Goal: Task Accomplishment & Management: Manage account settings

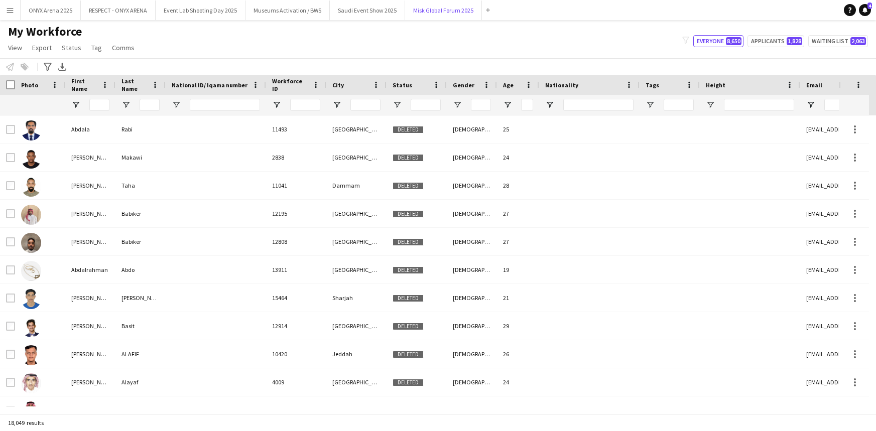
click at [427, 15] on button "Misk Global Forum 2025 Close" at bounding box center [443, 11] width 77 height 20
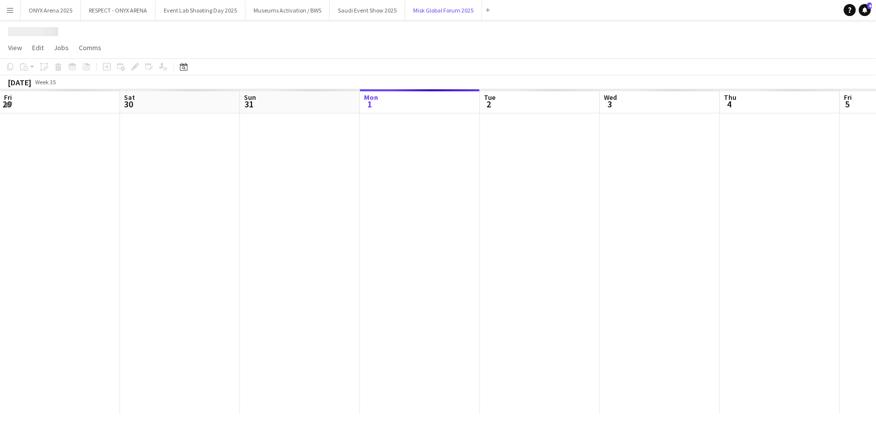
scroll to position [0, 240]
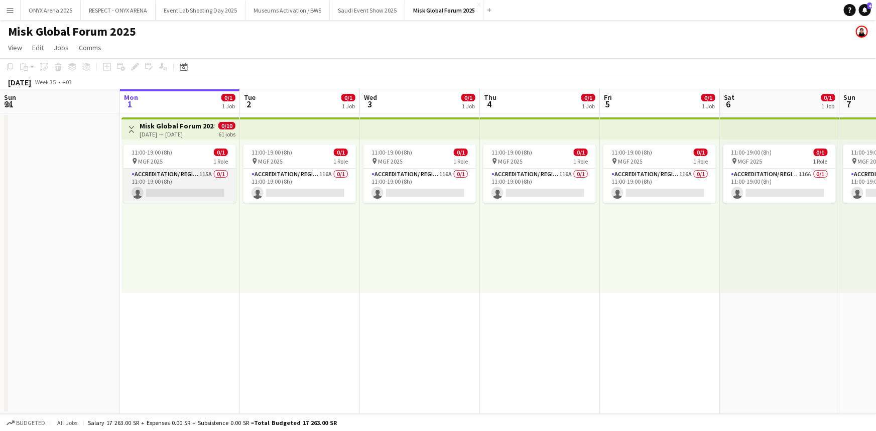
click at [199, 181] on app-card-role "Accreditation/ Registration / Ticketing 115A 0/1 11:00-19:00 (8h) single-neutra…" at bounding box center [180, 186] width 112 height 34
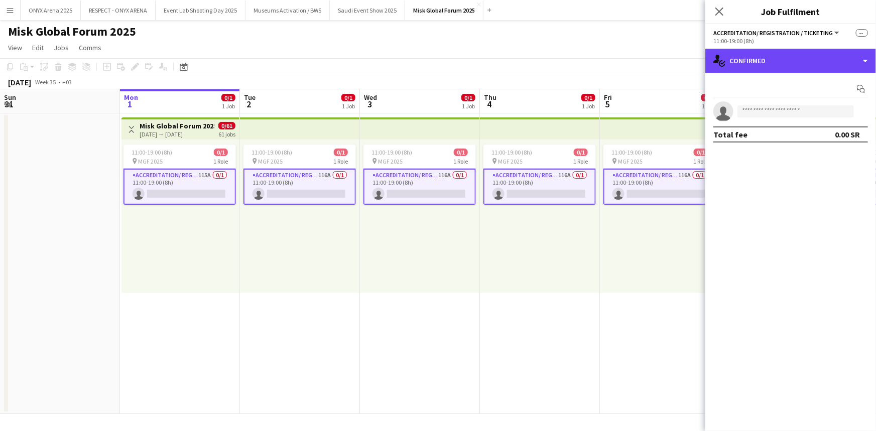
click at [751, 59] on div "single-neutral-actions-check-2 Confirmed" at bounding box center [790, 61] width 171 height 24
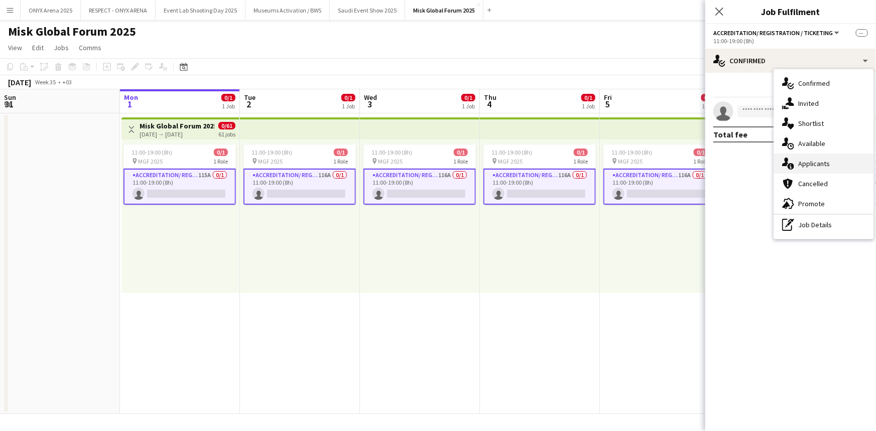
click at [813, 166] on div "single-neutral-actions-information Applicants" at bounding box center [823, 164] width 99 height 20
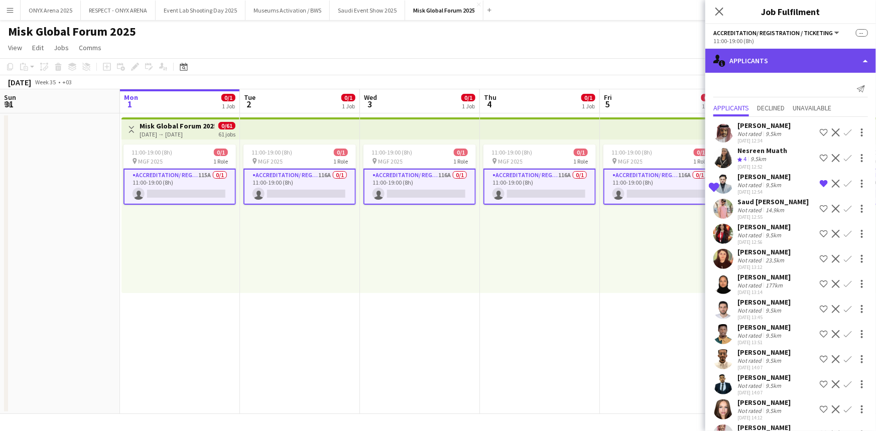
click at [791, 52] on div "single-neutral-actions-information Applicants" at bounding box center [790, 61] width 171 height 24
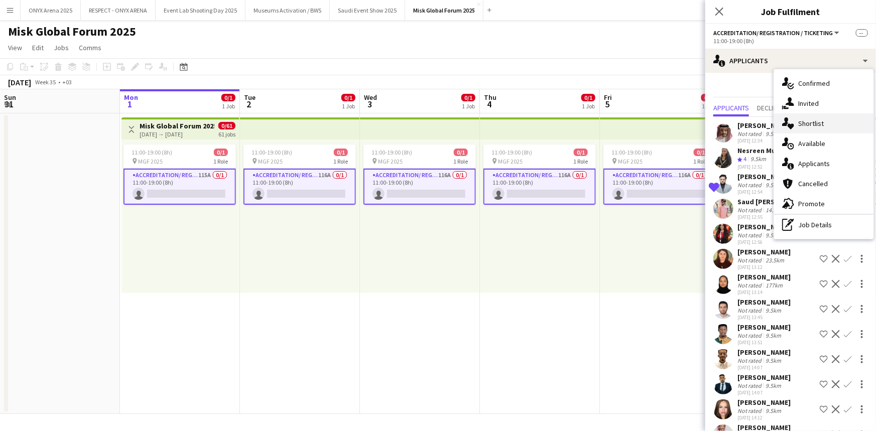
click at [802, 123] on div "single-neutral-actions-heart Shortlist" at bounding box center [823, 123] width 99 height 20
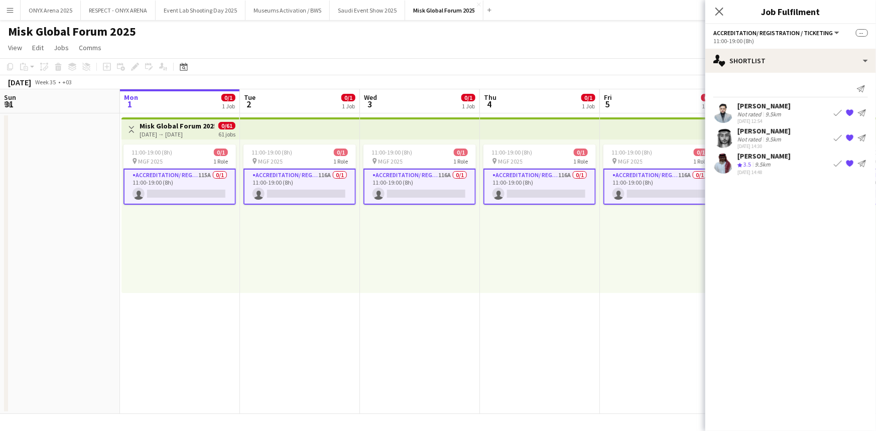
click at [764, 112] on div "9.5km" at bounding box center [774, 114] width 20 height 8
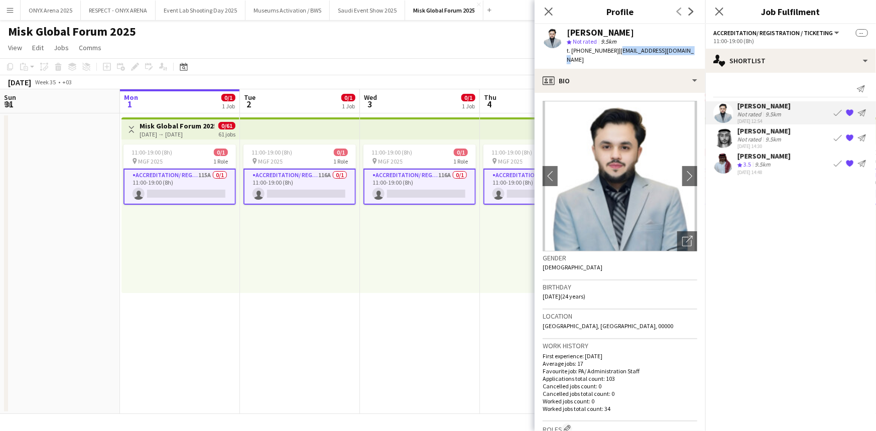
drag, startPoint x: 616, startPoint y: 51, endPoint x: 691, endPoint y: 51, distance: 75.3
click at [691, 51] on div "[PERSON_NAME] star Not rated 9.5km t. [PHONE_NUMBER] | [EMAIL_ADDRESS][DOMAIN_N…" at bounding box center [620, 46] width 171 height 45
copy span "[EMAIL_ADDRESS][DOMAIN_NAME]"
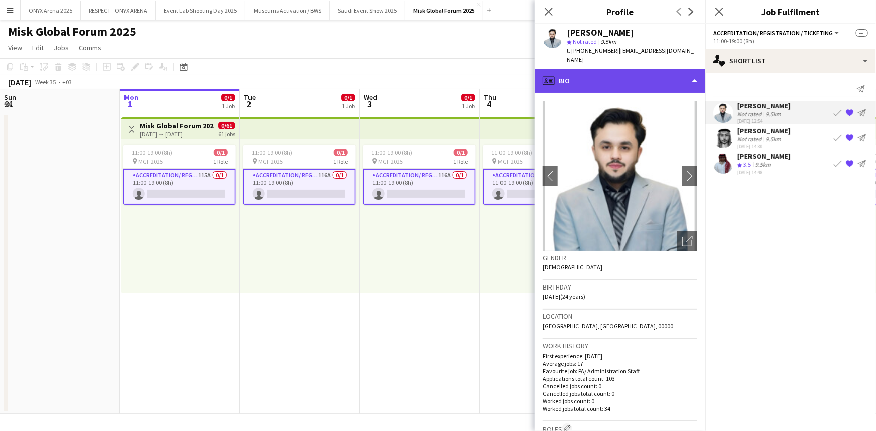
drag, startPoint x: 630, startPoint y: 72, endPoint x: 628, endPoint y: 77, distance: 5.4
click at [629, 72] on div "profile Bio" at bounding box center [620, 81] width 171 height 24
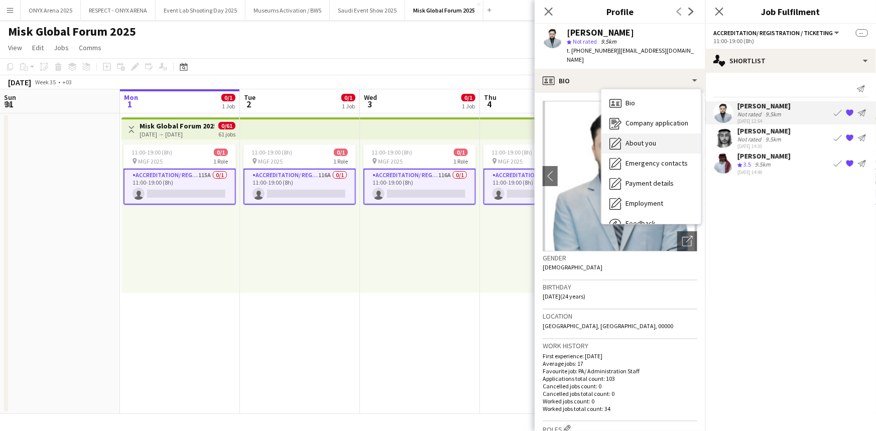
click at [624, 138] on div "About you About you" at bounding box center [650, 144] width 99 height 20
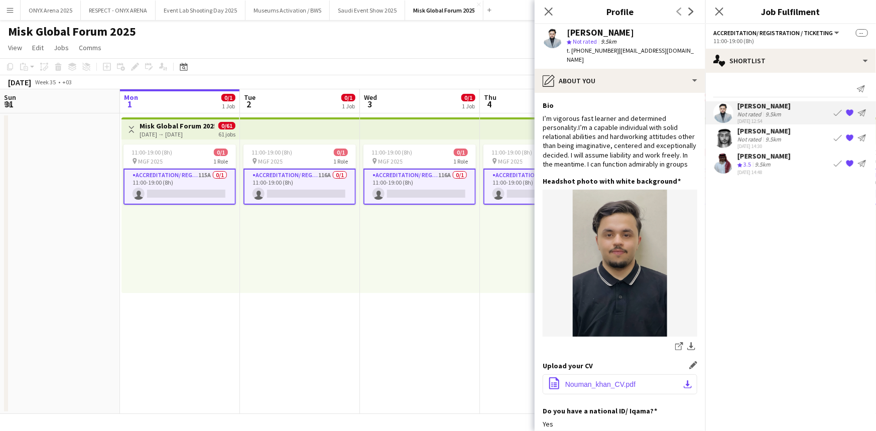
click at [617, 388] on span "Nouman_khan_CV.pdf" at bounding box center [600, 385] width 70 height 8
click at [397, 359] on app-date-cell "11:00-19:00 (8h) 0/1 pin MGF 2025 1 Role Accreditation/ Registration / Ticketin…" at bounding box center [419, 263] width 120 height 301
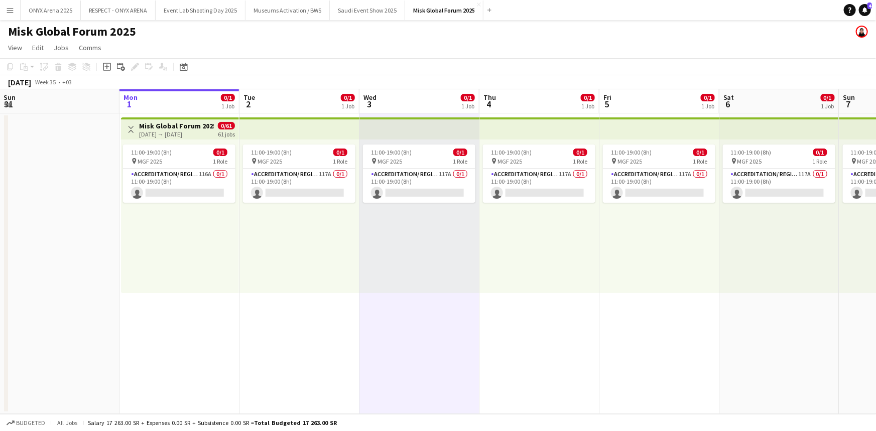
click at [184, 312] on app-date-cell "Toggle View Misk Global Forum 2025 [DATE] → [DATE] 0/61 61 jobs 11:00-19:00 (8h…" at bounding box center [179, 263] width 120 height 301
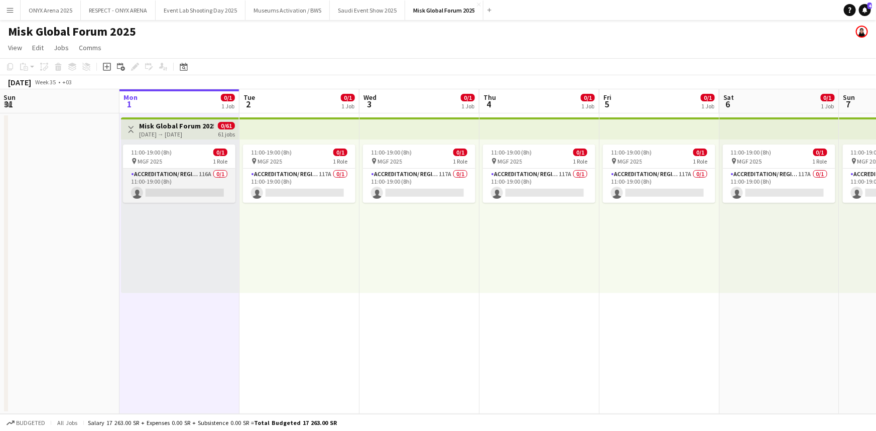
click at [195, 172] on app-card-role "Accreditation/ Registration / Ticketing 116A 0/1 11:00-19:00 (8h) single-neutra…" at bounding box center [179, 186] width 112 height 34
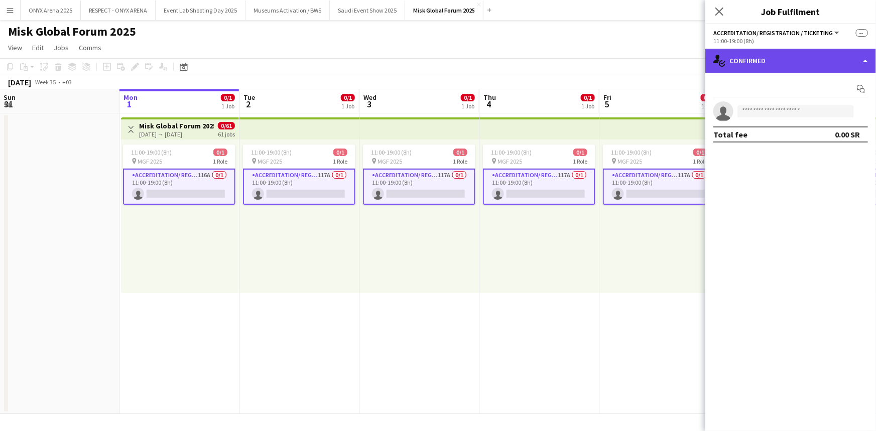
click at [782, 64] on div "single-neutral-actions-check-2 Confirmed" at bounding box center [790, 61] width 171 height 24
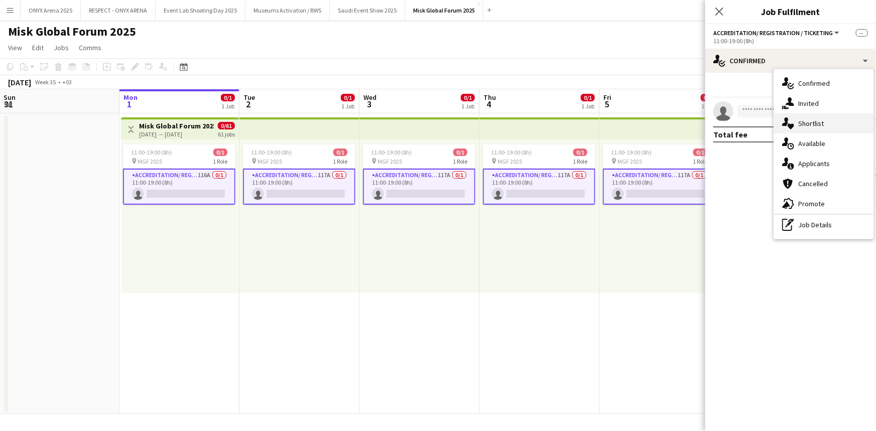
click at [804, 126] on div "single-neutral-actions-heart Shortlist" at bounding box center [823, 123] width 99 height 20
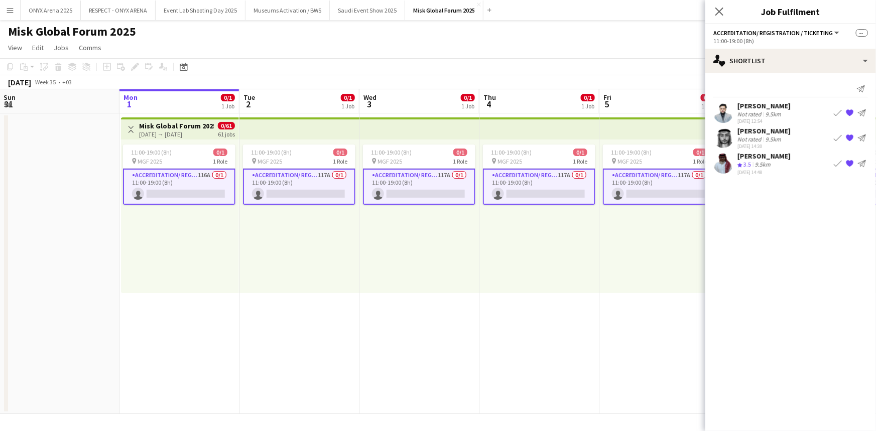
click at [775, 103] on div "[PERSON_NAME]" at bounding box center [764, 105] width 53 height 9
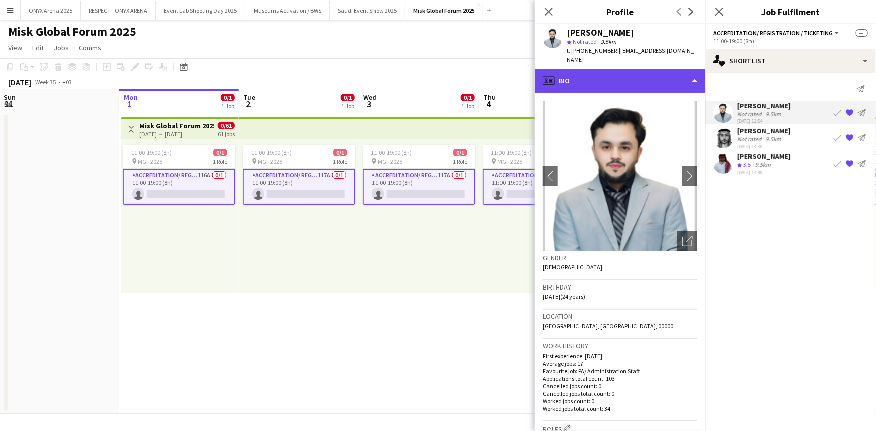
click at [632, 75] on div "profile Bio" at bounding box center [620, 81] width 171 height 24
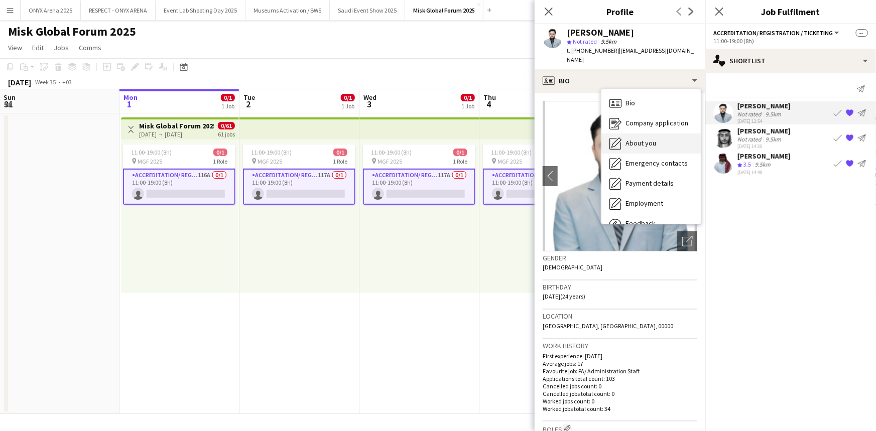
click at [637, 139] on span "About you" at bounding box center [641, 143] width 31 height 9
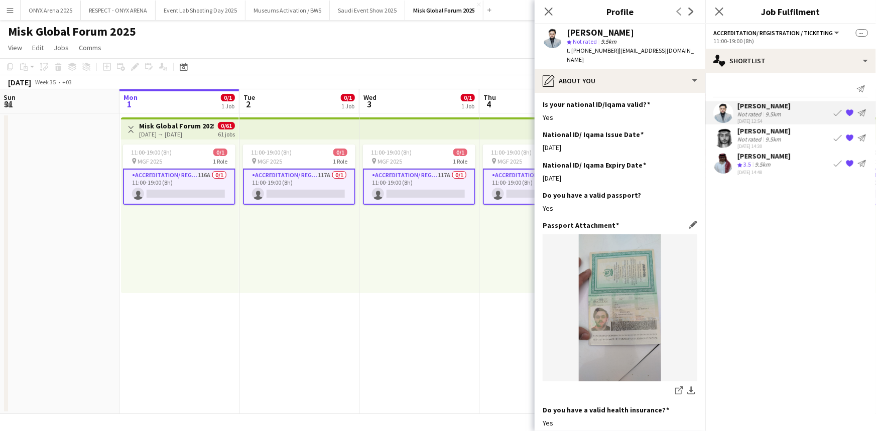
scroll to position [411, 0]
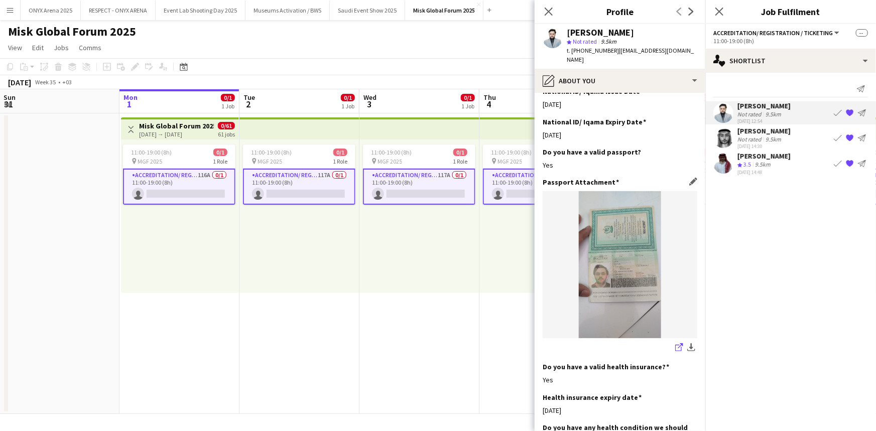
click at [673, 346] on link "share-external-link-1" at bounding box center [679, 348] width 12 height 12
click at [721, 13] on icon at bounding box center [719, 12] width 10 height 10
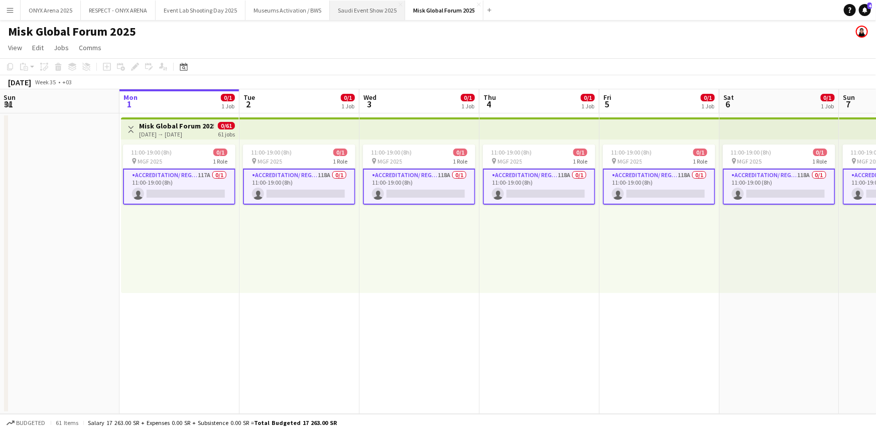
click at [369, 8] on button "Saudi Event Show 2025 Close" at bounding box center [367, 11] width 75 height 20
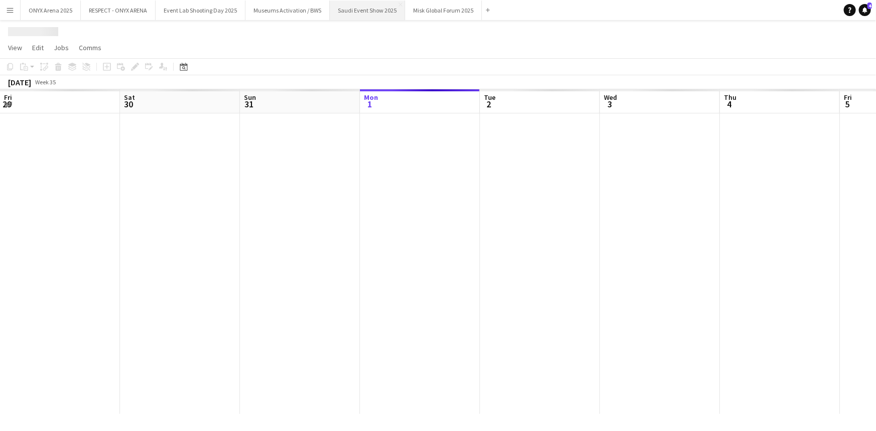
scroll to position [0, 240]
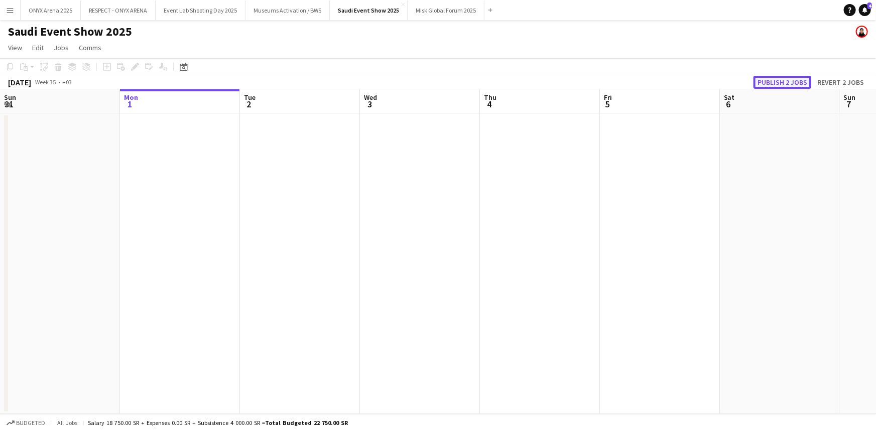
click at [770, 78] on button "Publish 2 jobs" at bounding box center [783, 82] width 58 height 13
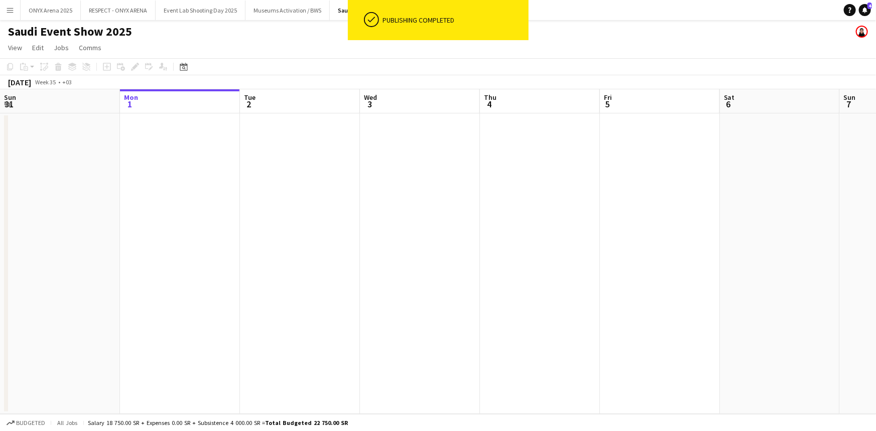
click at [4, 7] on button "Menu" at bounding box center [10, 10] width 20 height 20
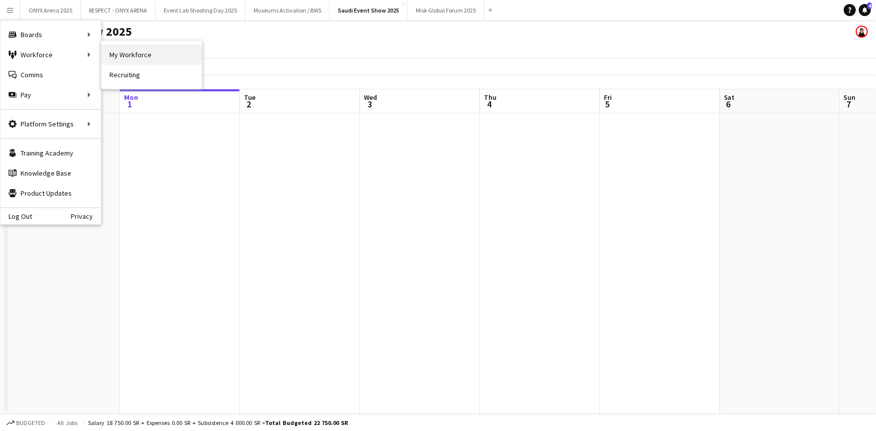
click at [103, 54] on link "My Workforce" at bounding box center [151, 55] width 100 height 20
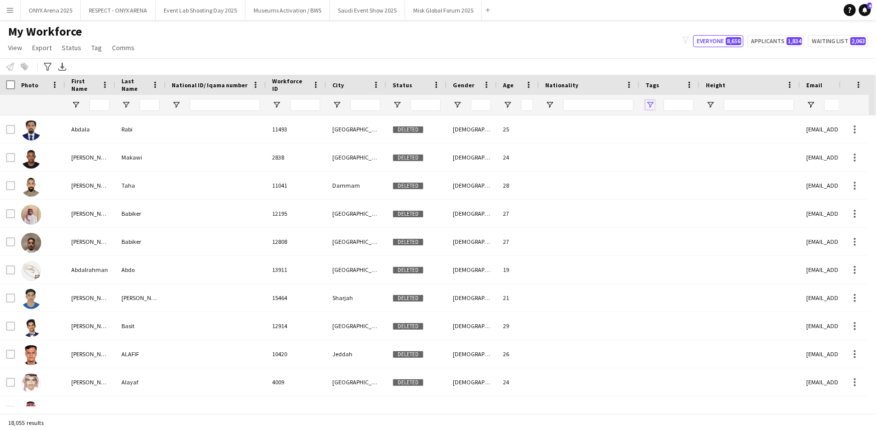
click at [654, 106] on span "Open Filter Menu" at bounding box center [650, 104] width 9 height 9
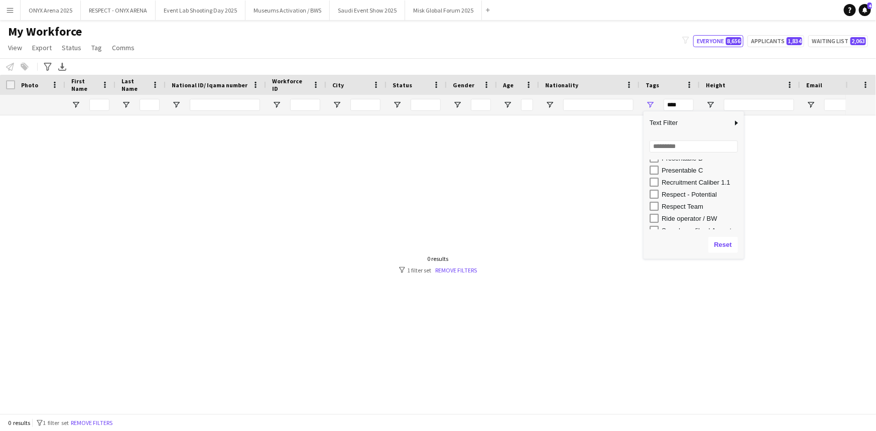
scroll to position [547, 0]
type input "**********"
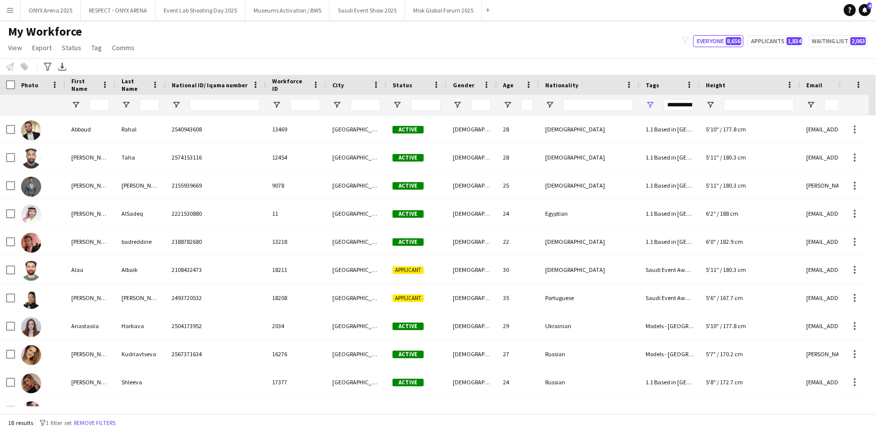
click at [572, 33] on div "My Workforce View Views Default view R4ven New view Update view Delete view Edi…" at bounding box center [438, 41] width 876 height 34
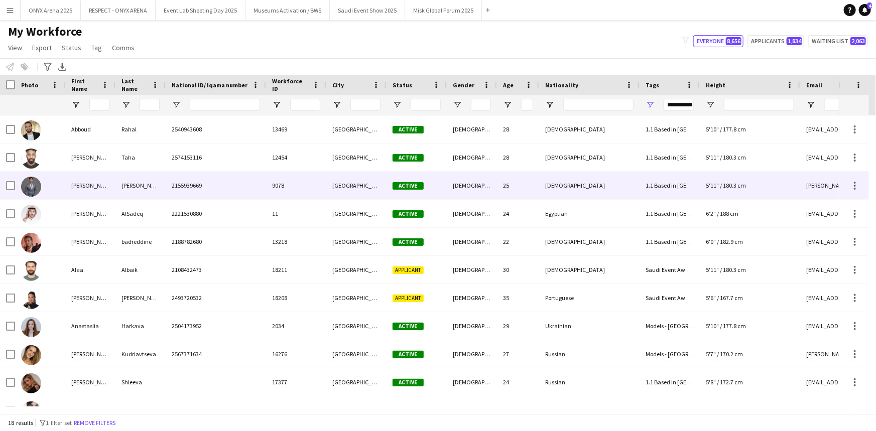
click at [89, 189] on div "[PERSON_NAME]" at bounding box center [90, 186] width 50 height 28
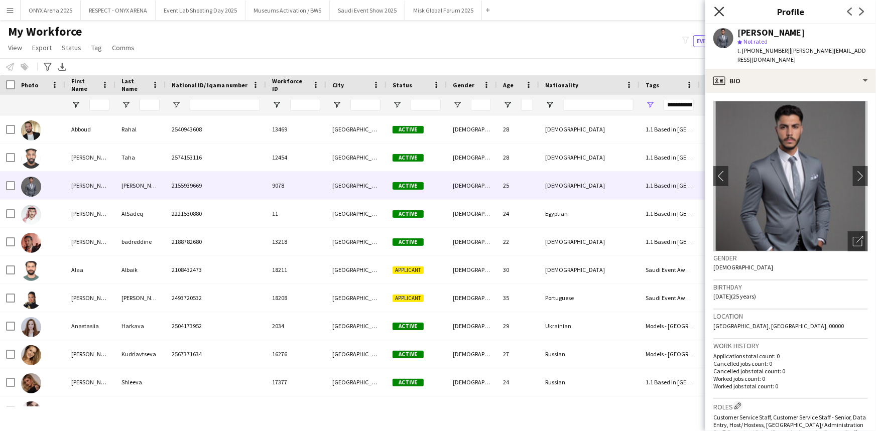
click at [720, 15] on icon "Close pop-in" at bounding box center [719, 12] width 10 height 10
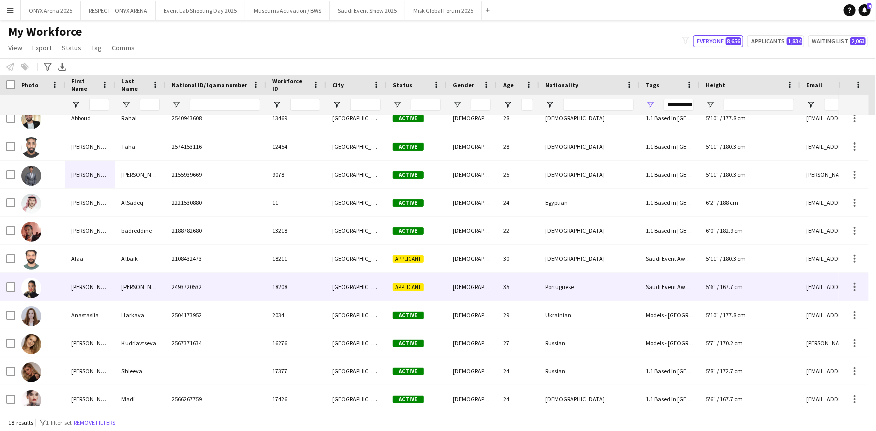
scroll to position [0, 0]
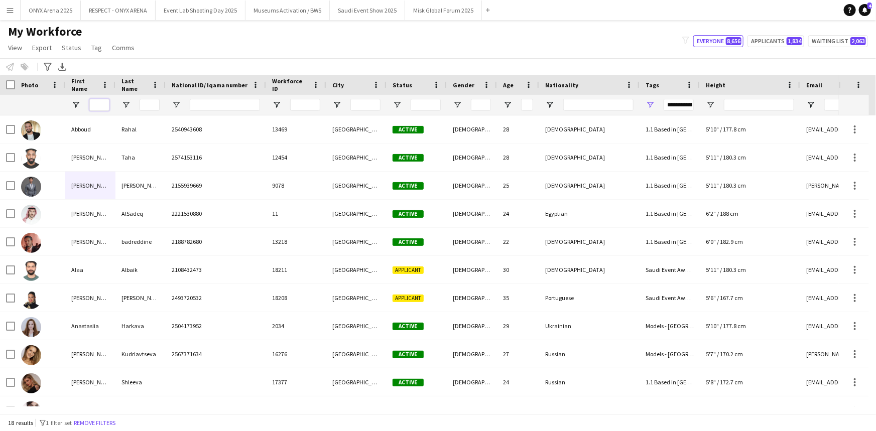
click at [96, 106] on input "First Name Filter Input" at bounding box center [99, 105] width 20 height 12
type input "*****"
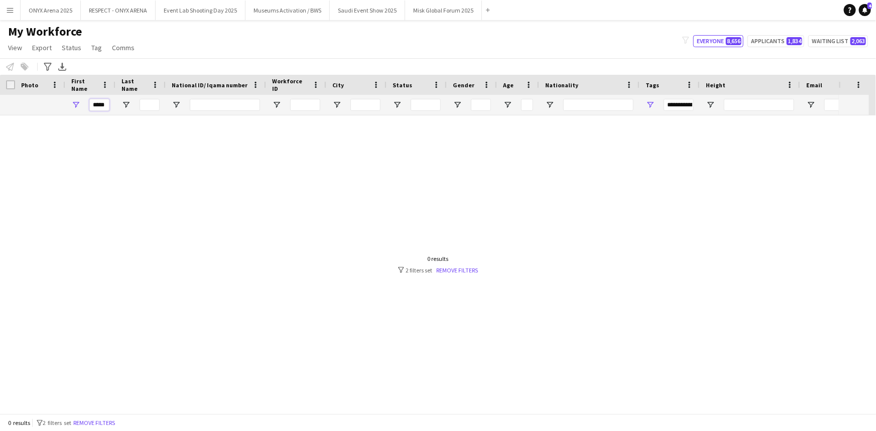
type input "***"
type input "*"
type input "**********"
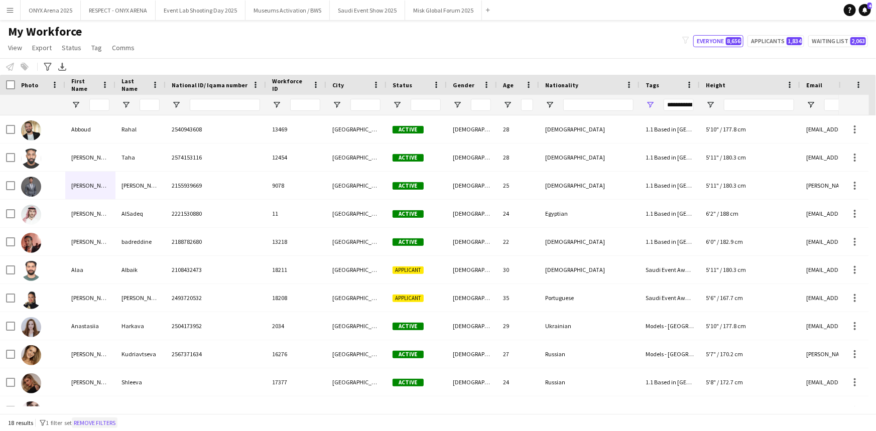
click at [110, 422] on button "Remove filters" at bounding box center [95, 423] width 46 height 11
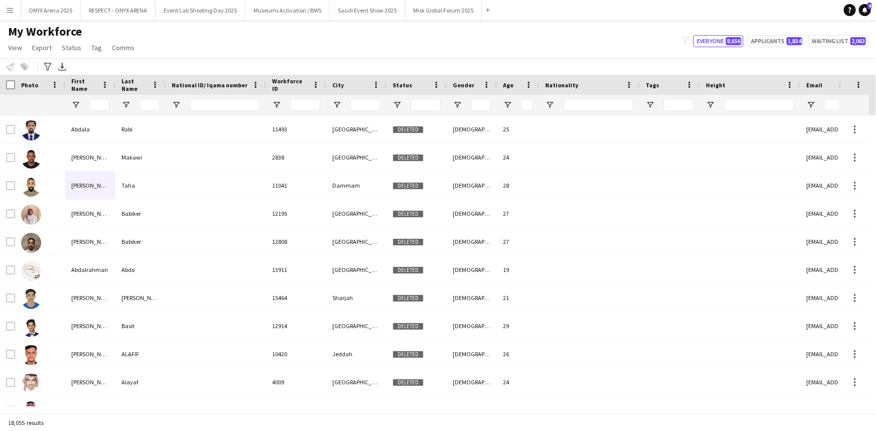
click at [109, 106] on div at bounding box center [90, 105] width 50 height 20
click at [106, 105] on input "First Name Filter Input" at bounding box center [99, 105] width 20 height 12
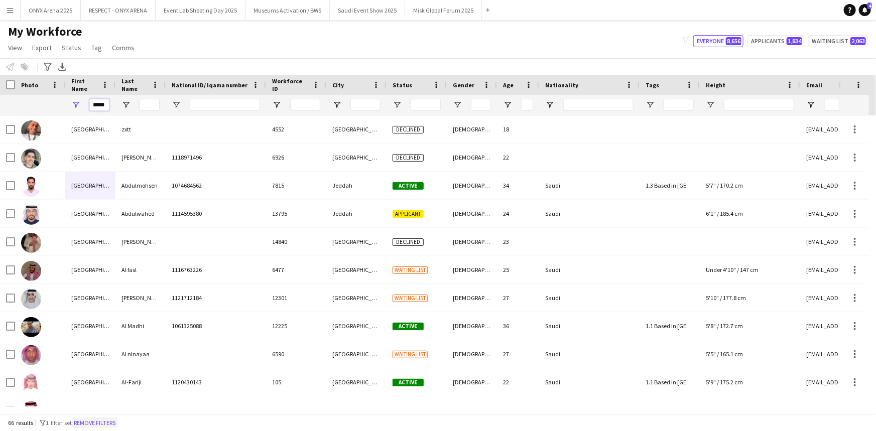
type input "*****"
click at [104, 428] on button "Remove filters" at bounding box center [95, 423] width 46 height 11
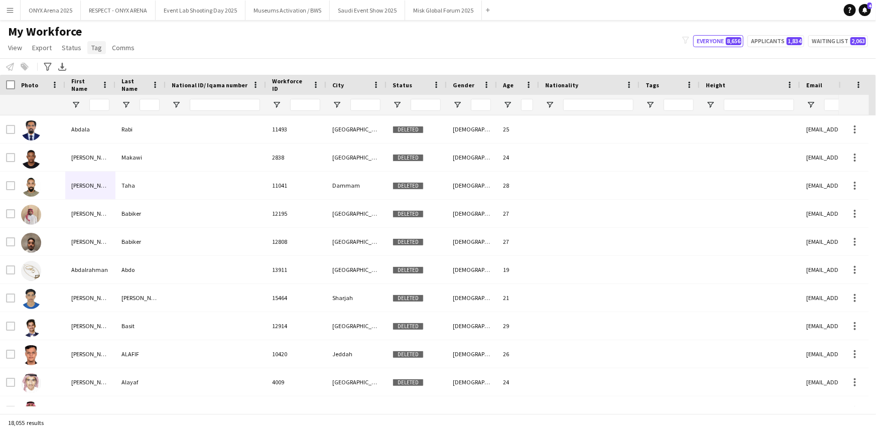
click at [100, 45] on link "Tag" at bounding box center [96, 47] width 19 height 13
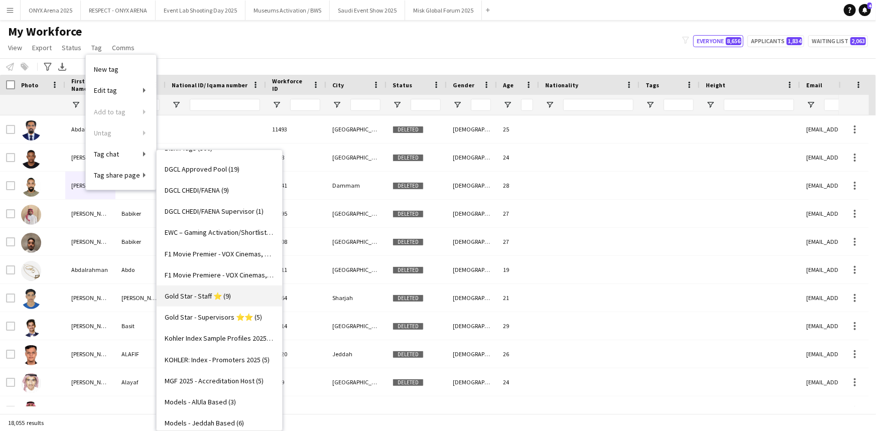
scroll to position [274, 0]
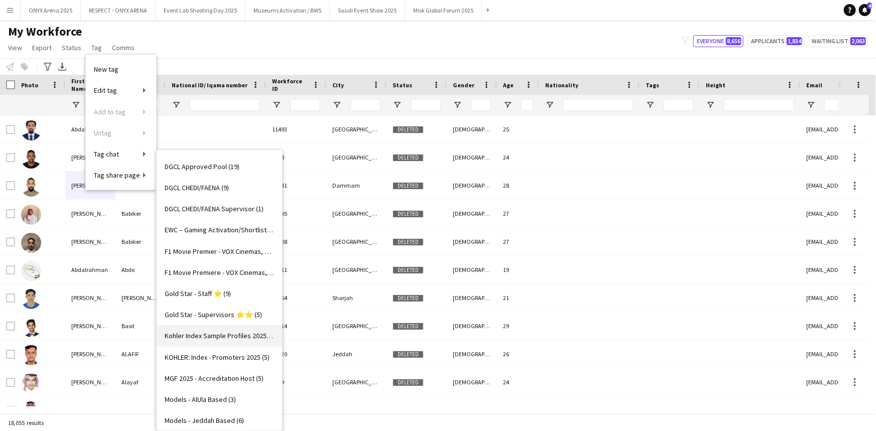
click at [198, 329] on link "Kohler Index Sample Profiles 2025 (6)" at bounding box center [220, 335] width 126 height 21
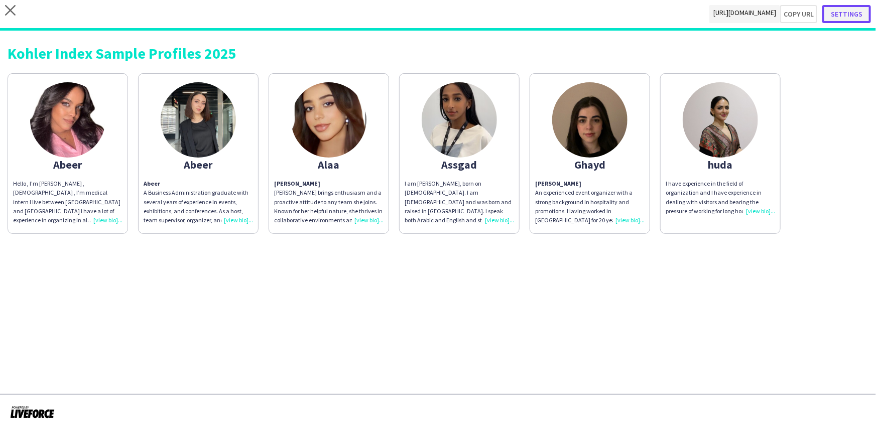
click at [849, 14] on button "Settings" at bounding box center [846, 14] width 49 height 18
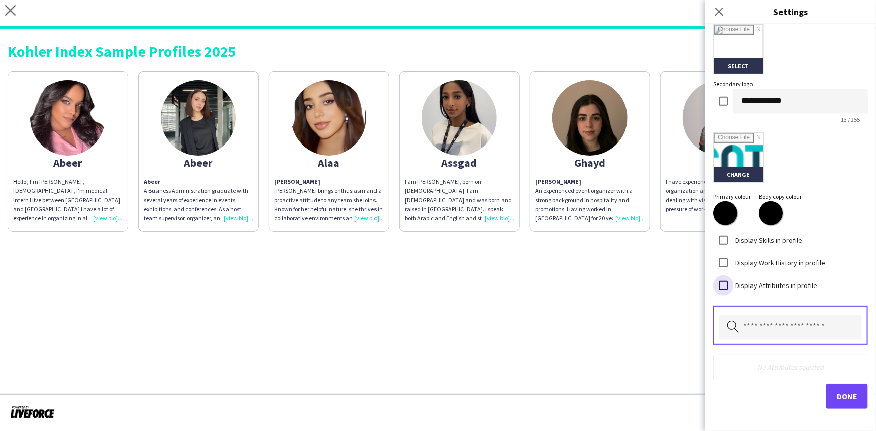
scroll to position [246, 0]
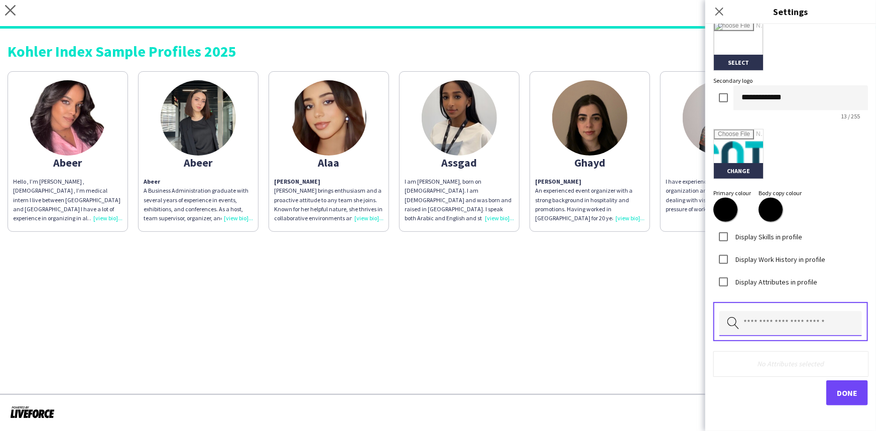
click at [749, 327] on input "text" at bounding box center [790, 323] width 143 height 25
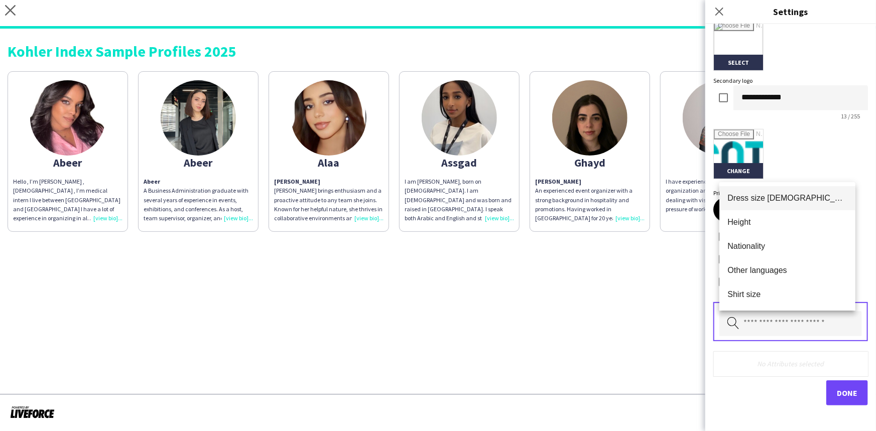
click at [757, 198] on span "Dress size [DEMOGRAPHIC_DATA]" at bounding box center [788, 198] width 120 height 10
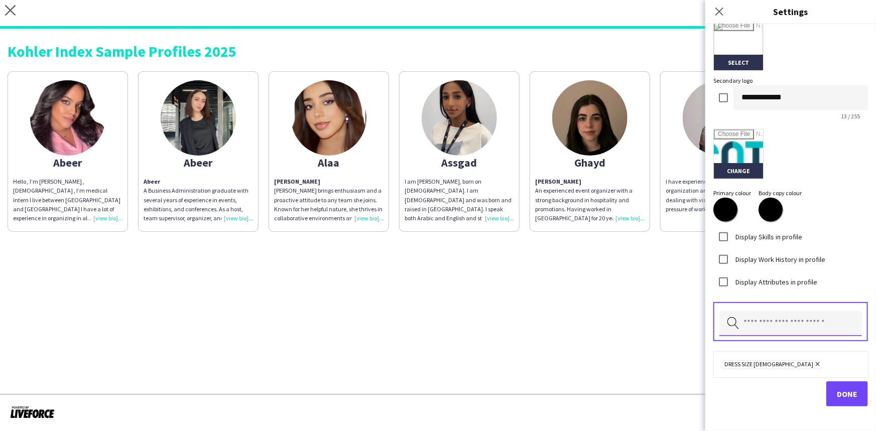
click at [756, 325] on input "text" at bounding box center [790, 323] width 143 height 25
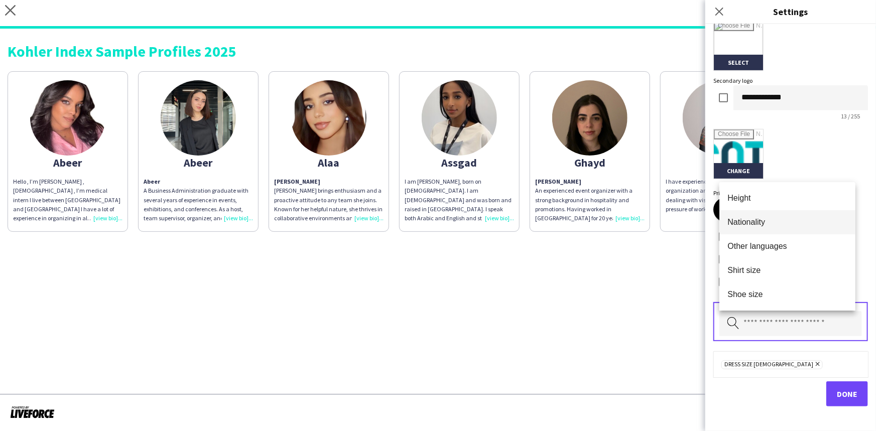
click at [748, 225] on span "Nationality" at bounding box center [788, 222] width 120 height 10
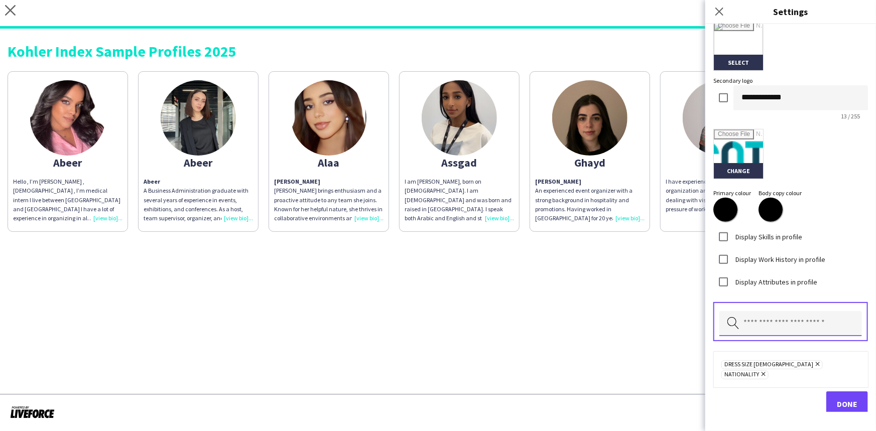
click at [767, 317] on input "text" at bounding box center [790, 323] width 143 height 25
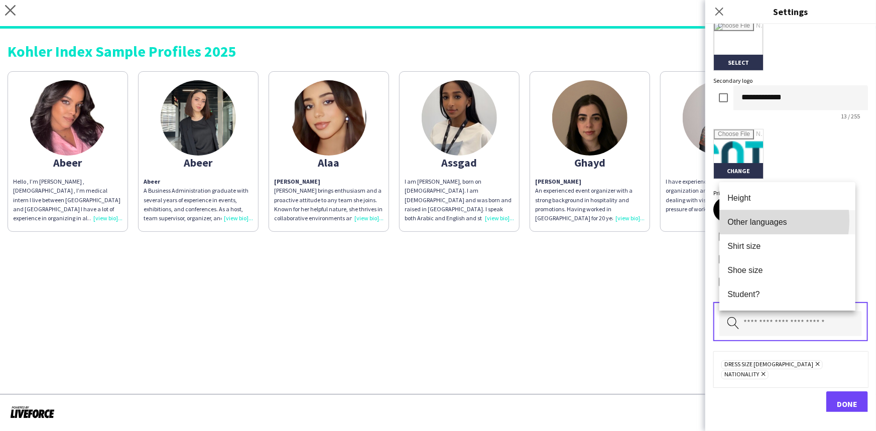
click at [754, 220] on span "Other languages" at bounding box center [788, 222] width 120 height 10
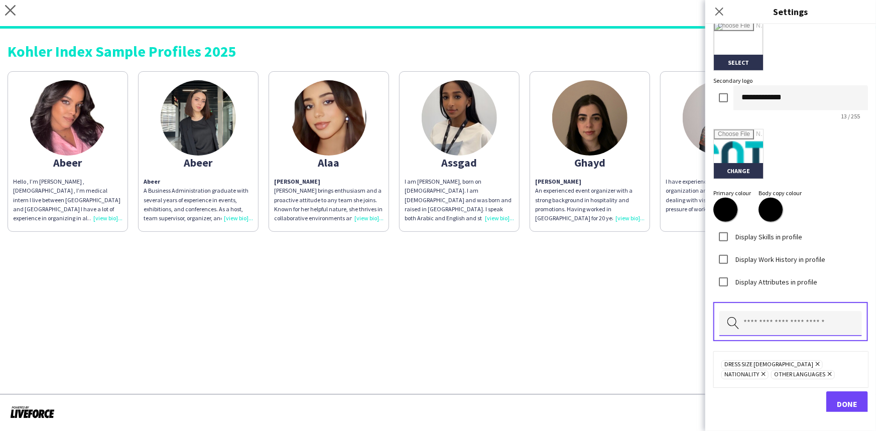
click at [764, 324] on input "text" at bounding box center [790, 323] width 143 height 25
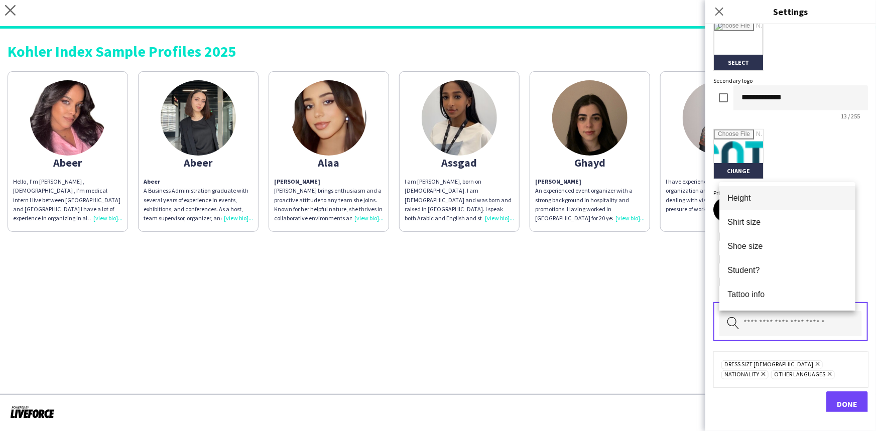
click at [745, 196] on span "Height" at bounding box center [788, 198] width 120 height 10
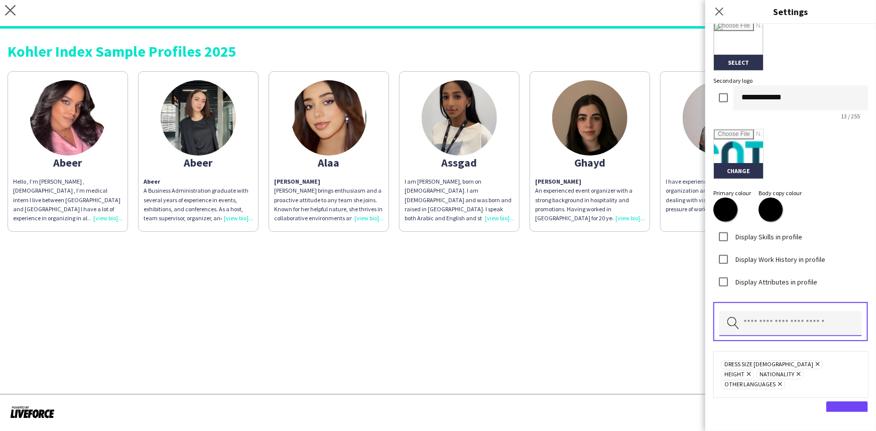
click at [761, 323] on input "text" at bounding box center [790, 323] width 143 height 25
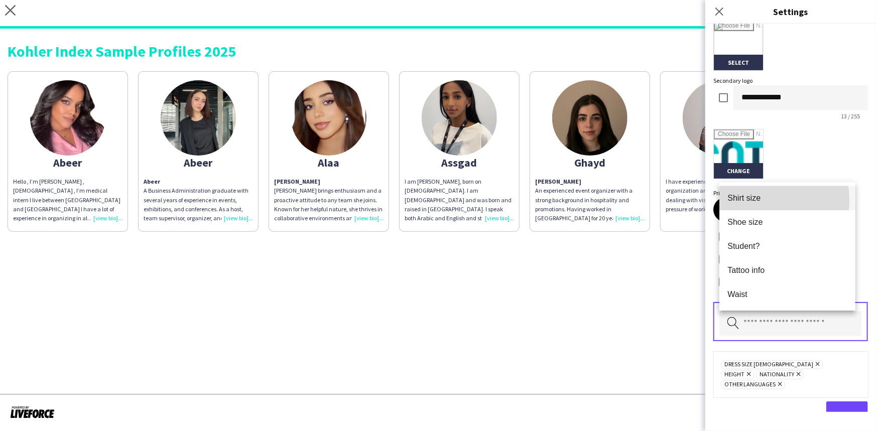
click at [749, 200] on span "Shirt size" at bounding box center [788, 198] width 120 height 10
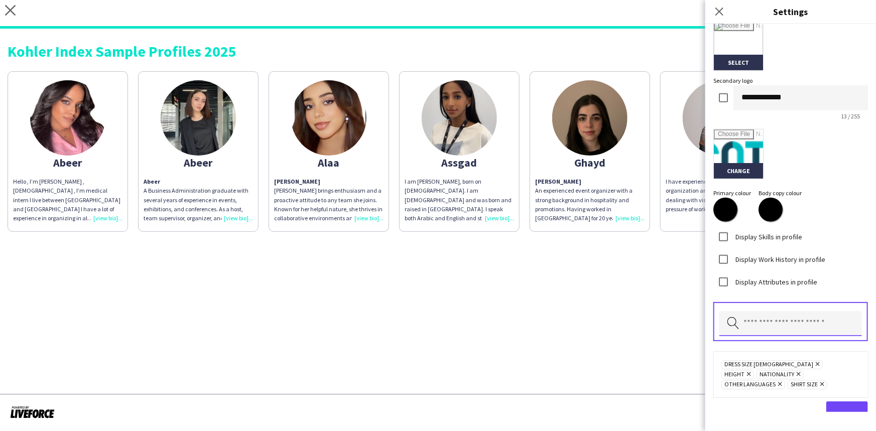
click at [759, 332] on input "text" at bounding box center [790, 323] width 143 height 25
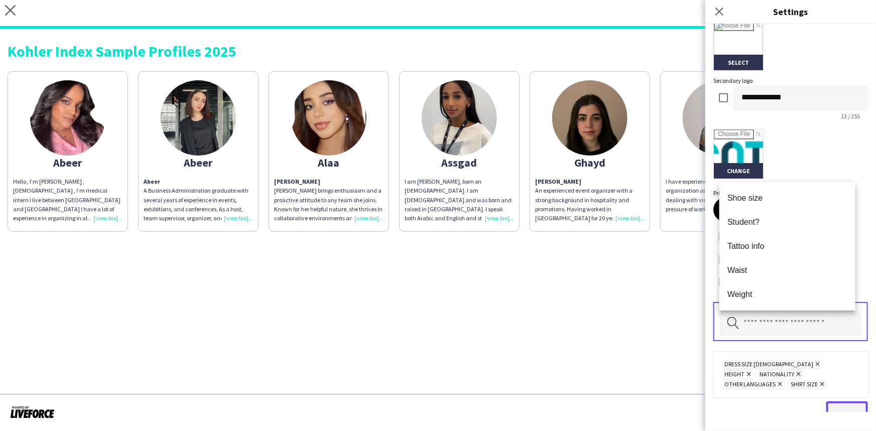
click at [840, 409] on span "Done" at bounding box center [847, 414] width 21 height 10
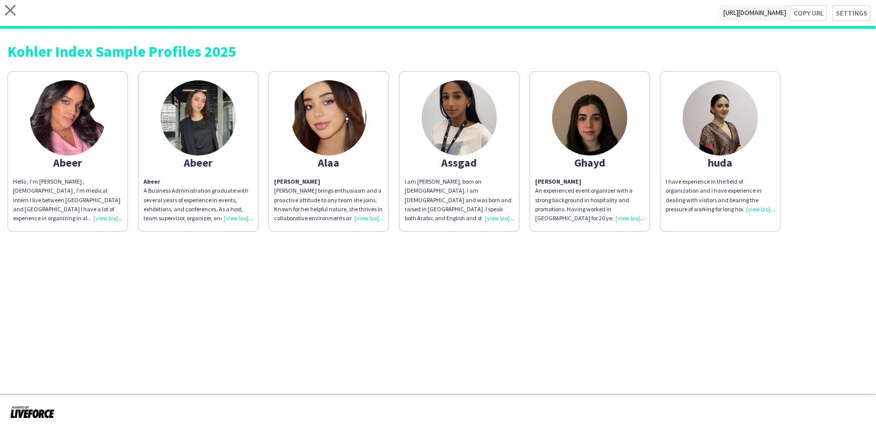
click at [109, 221] on div "Hello , I’m [PERSON_NAME] , [DEMOGRAPHIC_DATA] , I’m medical intern I live betw…" at bounding box center [67, 200] width 109 height 46
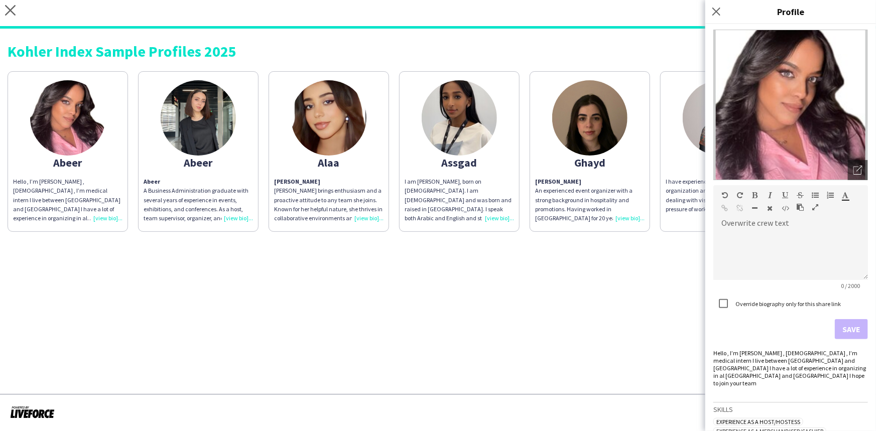
scroll to position [308, 0]
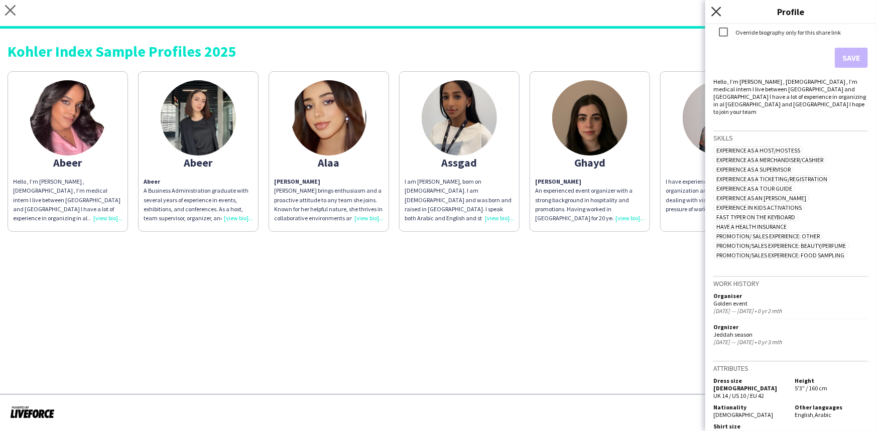
click at [721, 13] on icon "Close pop-in" at bounding box center [716, 12] width 10 height 10
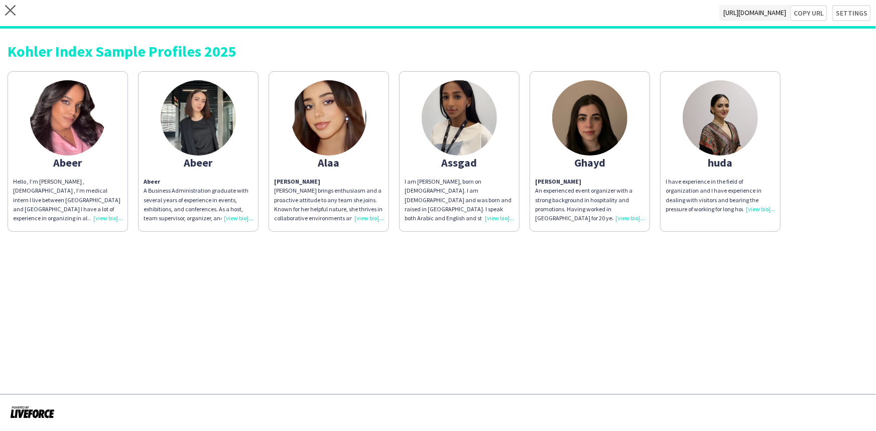
click at [243, 214] on div "Abeer A Business Administration graduate with several years of experience in ev…" at bounding box center [198, 200] width 109 height 46
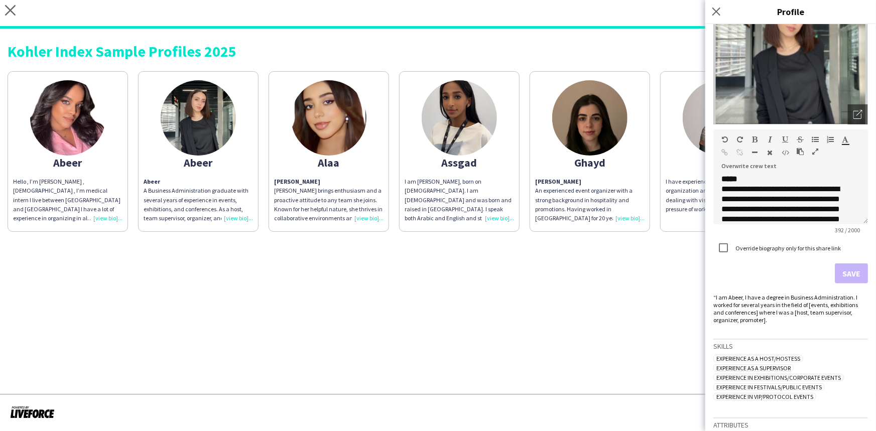
scroll to position [157, 0]
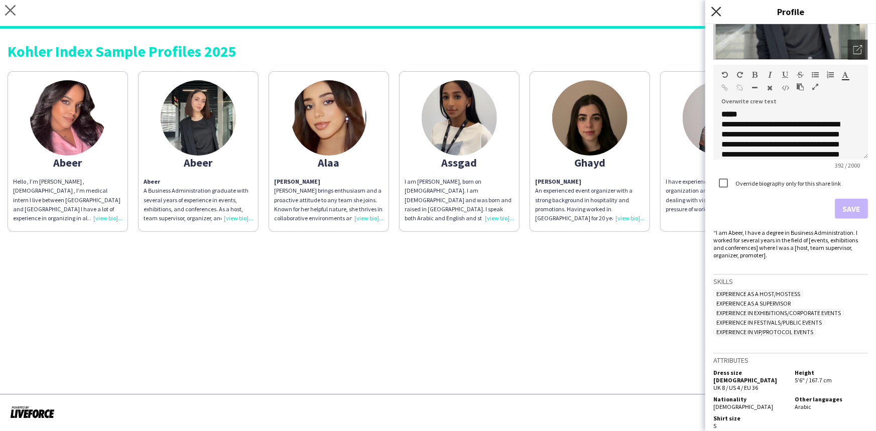
click at [713, 13] on icon "Close pop-in" at bounding box center [716, 12] width 10 height 10
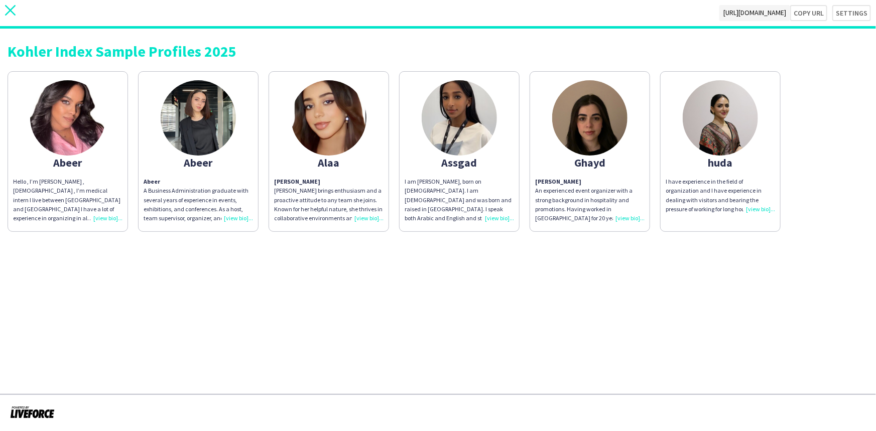
click at [15, 15] on icon at bounding box center [10, 10] width 11 height 11
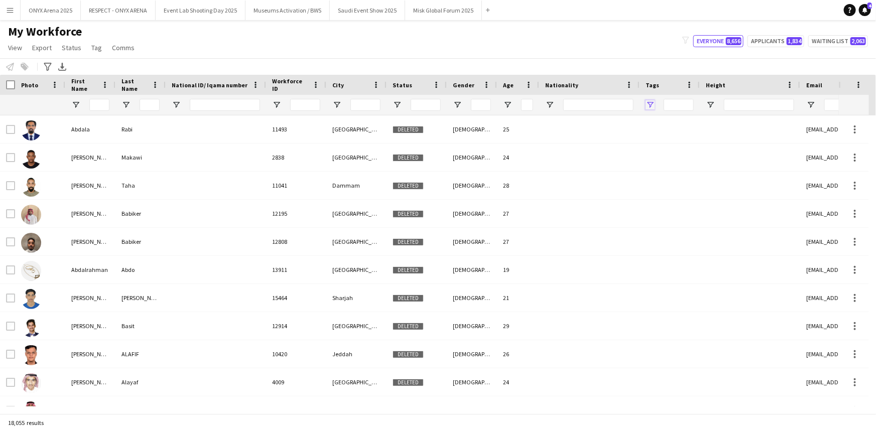
click at [648, 101] on span "Open Filter Menu" at bounding box center [650, 104] width 9 height 9
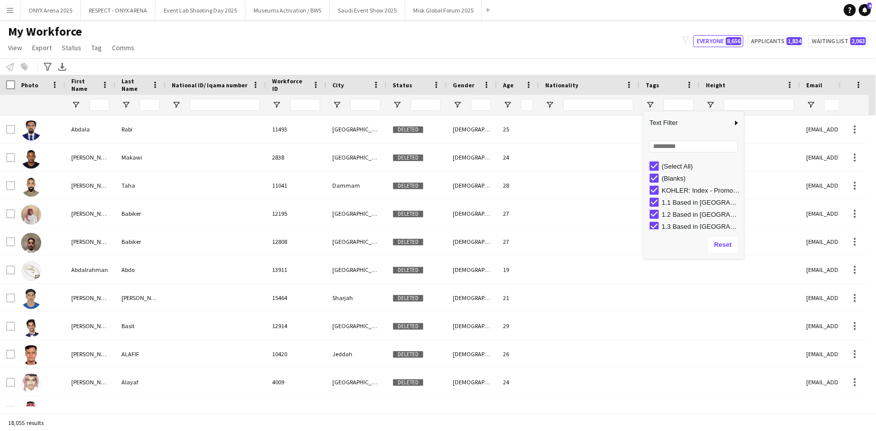
type input "***"
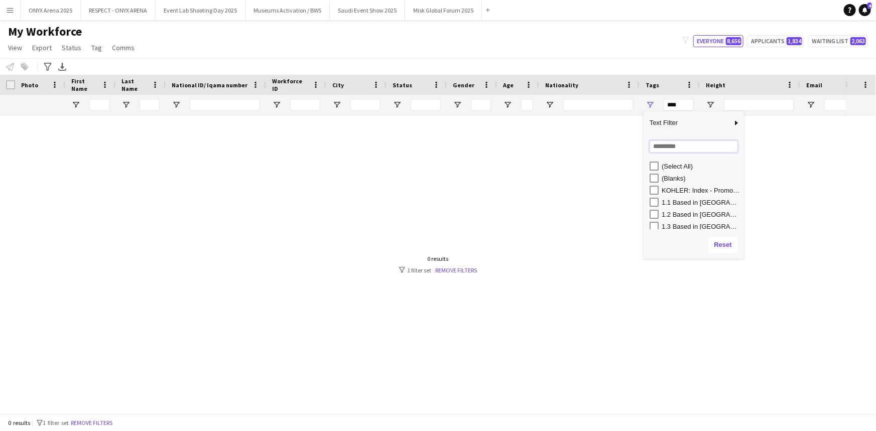
click at [659, 145] on input "Search filter values" at bounding box center [694, 147] width 88 height 12
type input "**"
click at [671, 205] on div "Saudi Event Awards Shortlist" at bounding box center [701, 203] width 79 height 8
type input "**********"
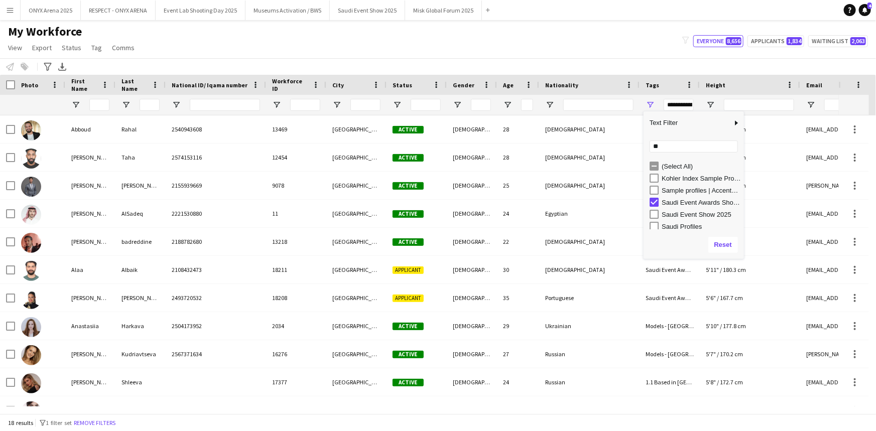
click at [515, 29] on div "My Workforce View Views Default view R4ven New view Update view Delete view Edi…" at bounding box center [438, 41] width 876 height 34
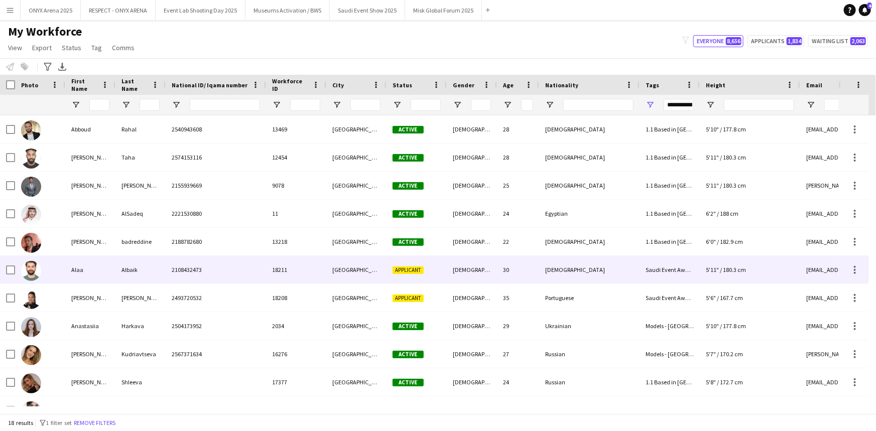
click at [129, 276] on div "Albaik" at bounding box center [140, 270] width 50 height 28
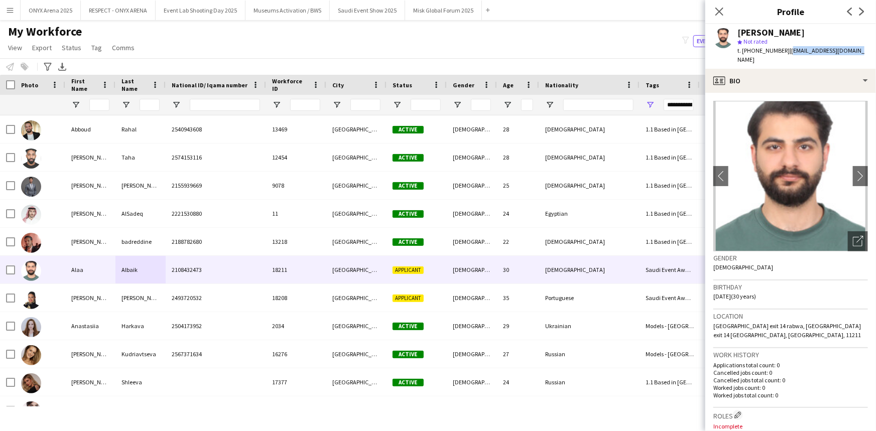
drag, startPoint x: 785, startPoint y: 50, endPoint x: 849, endPoint y: 50, distance: 63.3
click at [849, 50] on div "[PERSON_NAME] star Not rated t. [PHONE_NUMBER] | [EMAIL_ADDRESS][DOMAIN_NAME]" at bounding box center [790, 46] width 171 height 45
copy span "[EMAIL_ADDRESS][DOMAIN_NAME]"
click at [312, 39] on div "My Workforce View Views Default view R4ven New view Update view Delete view Edi…" at bounding box center [438, 41] width 876 height 34
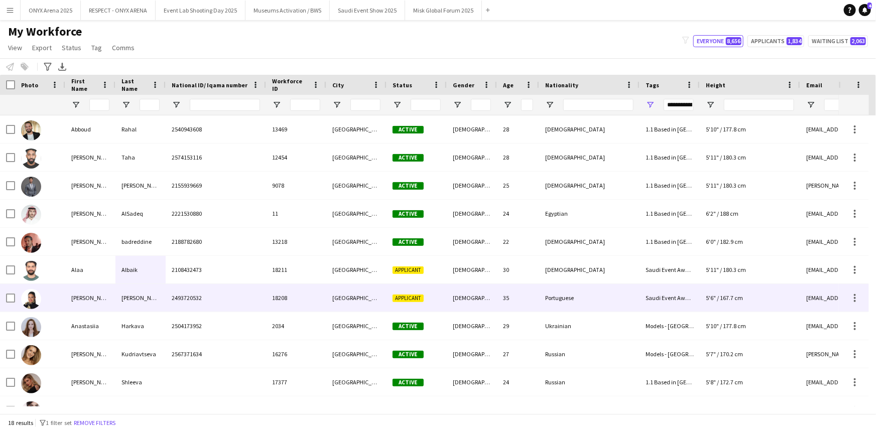
click at [75, 305] on div "[PERSON_NAME]" at bounding box center [90, 298] width 50 height 28
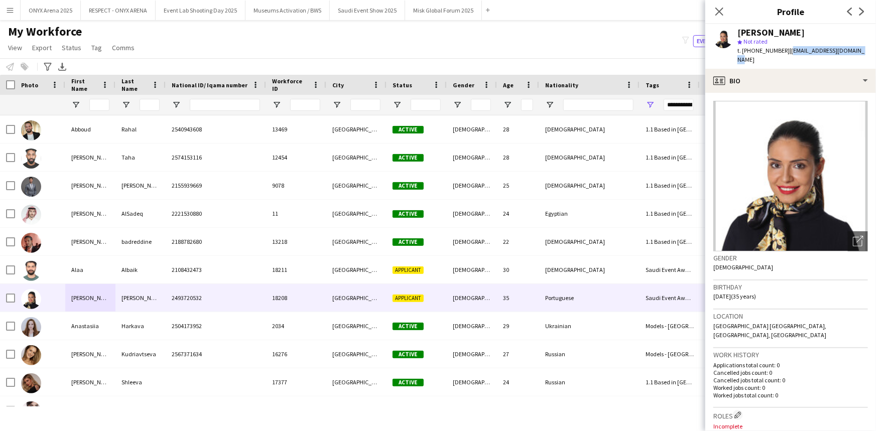
drag, startPoint x: 785, startPoint y: 49, endPoint x: 852, endPoint y: 55, distance: 67.0
click at [852, 55] on div "t. [PHONE_NUMBER] | [EMAIL_ADDRESS][DOMAIN_NAME]" at bounding box center [803, 55] width 131 height 18
copy span "[EMAIL_ADDRESS][DOMAIN_NAME]"
click at [723, 8] on icon at bounding box center [719, 12] width 10 height 10
